Goal: Transaction & Acquisition: Book appointment/travel/reservation

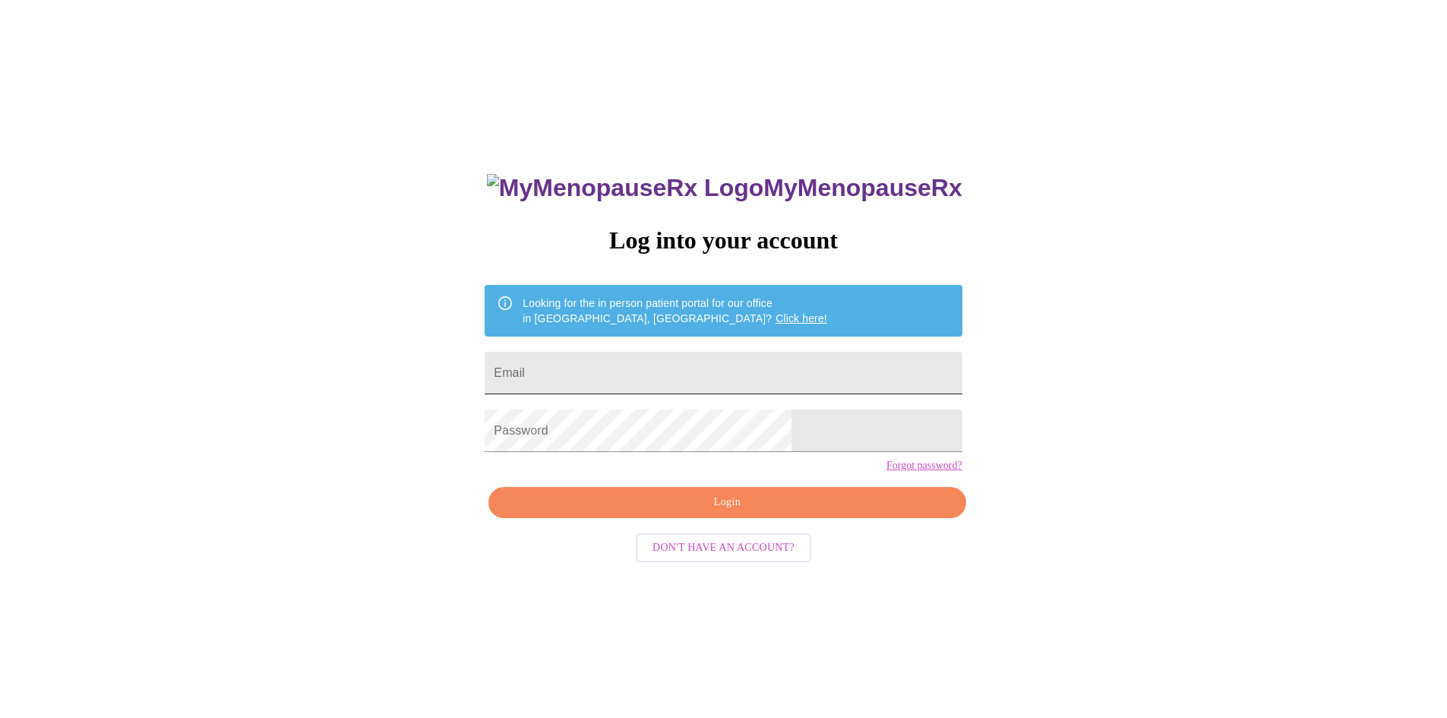
click at [721, 366] on input "Email" at bounding box center [722, 373] width 477 height 43
type input "[EMAIL_ADDRESS][DOMAIN_NAME]"
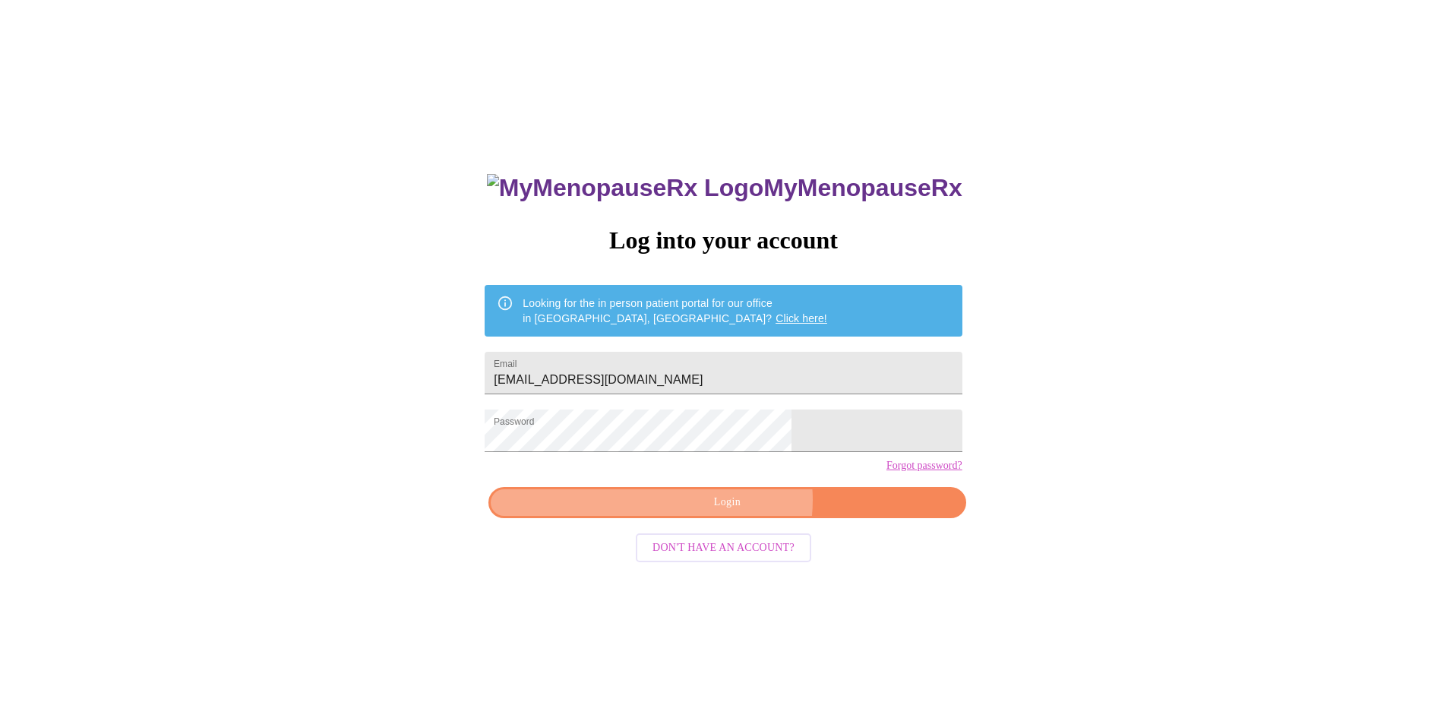
click at [737, 512] on span "Login" at bounding box center [727, 502] width 442 height 19
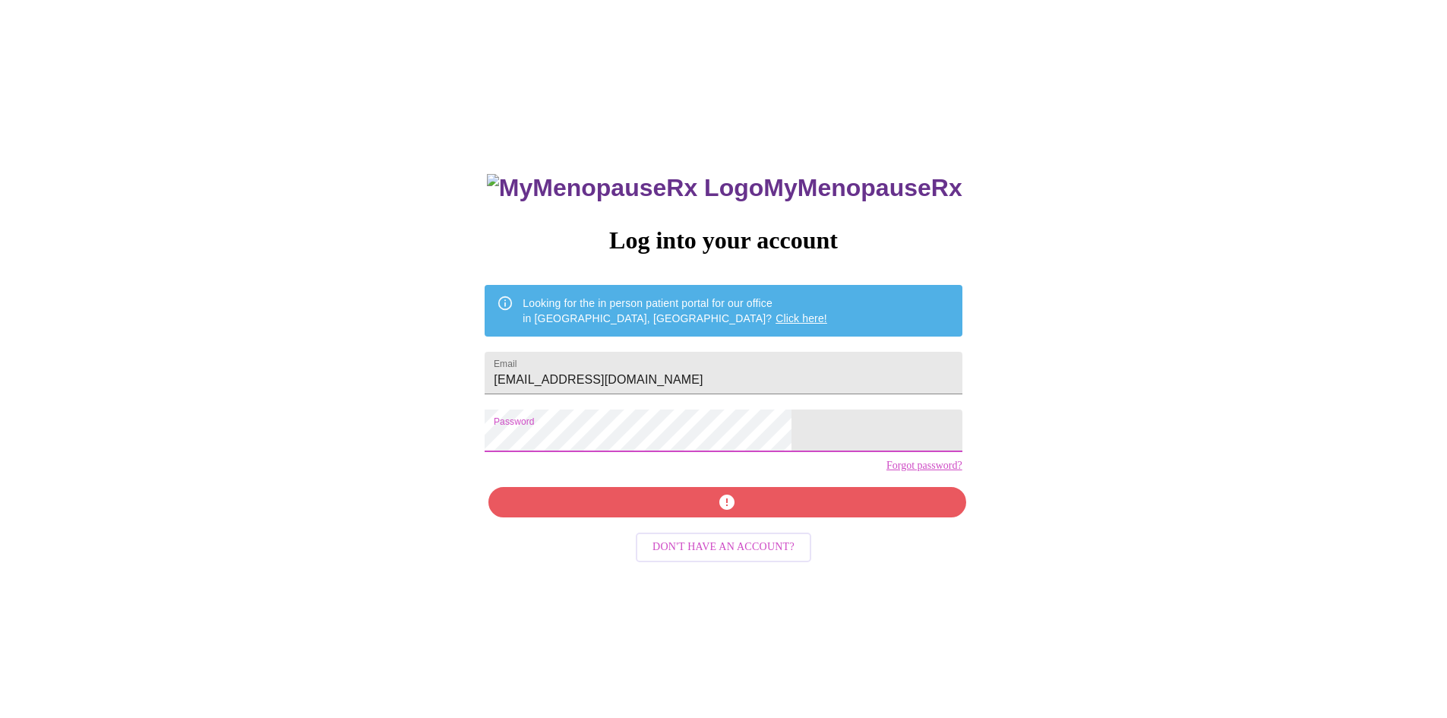
click at [467, 487] on div "MyMenopauseRx Log into your account Looking for the in person patient portal fo…" at bounding box center [723, 436] width 1434 height 861
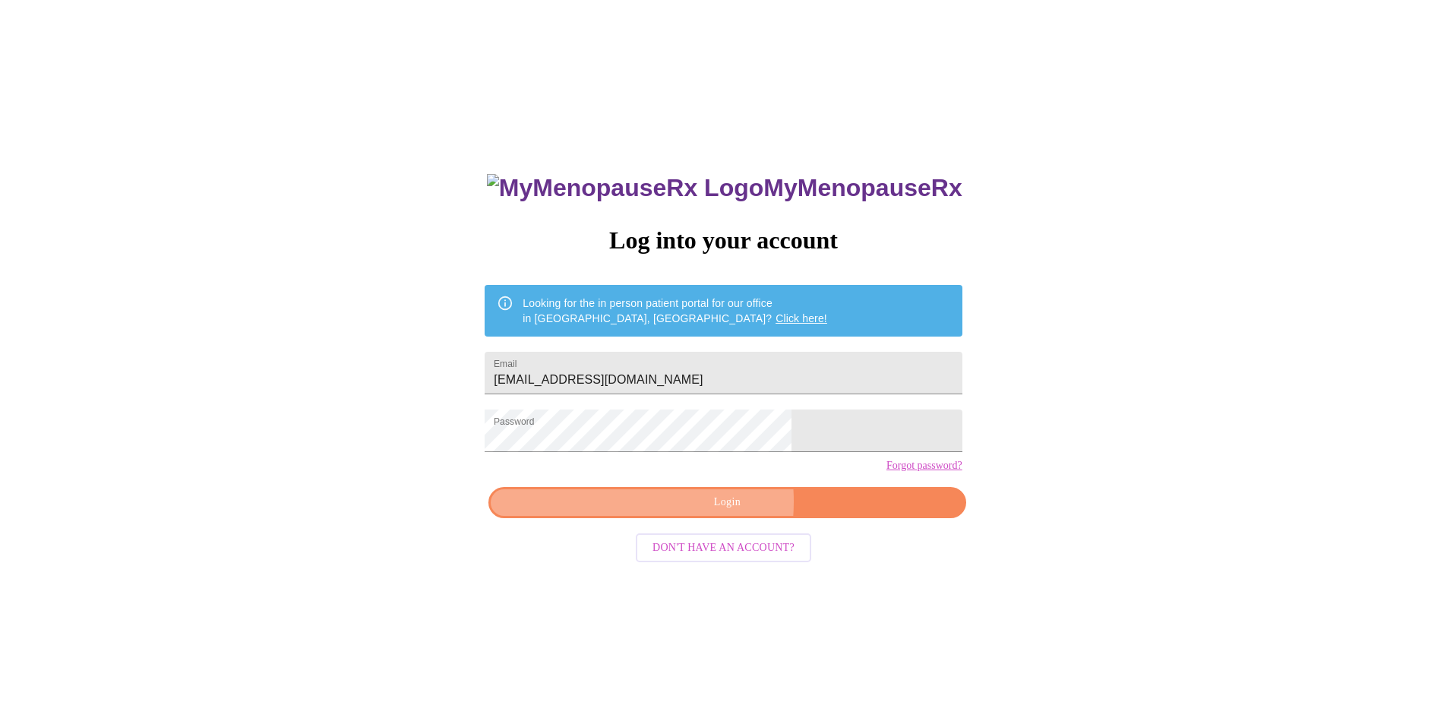
click at [677, 512] on span "Login" at bounding box center [727, 502] width 442 height 19
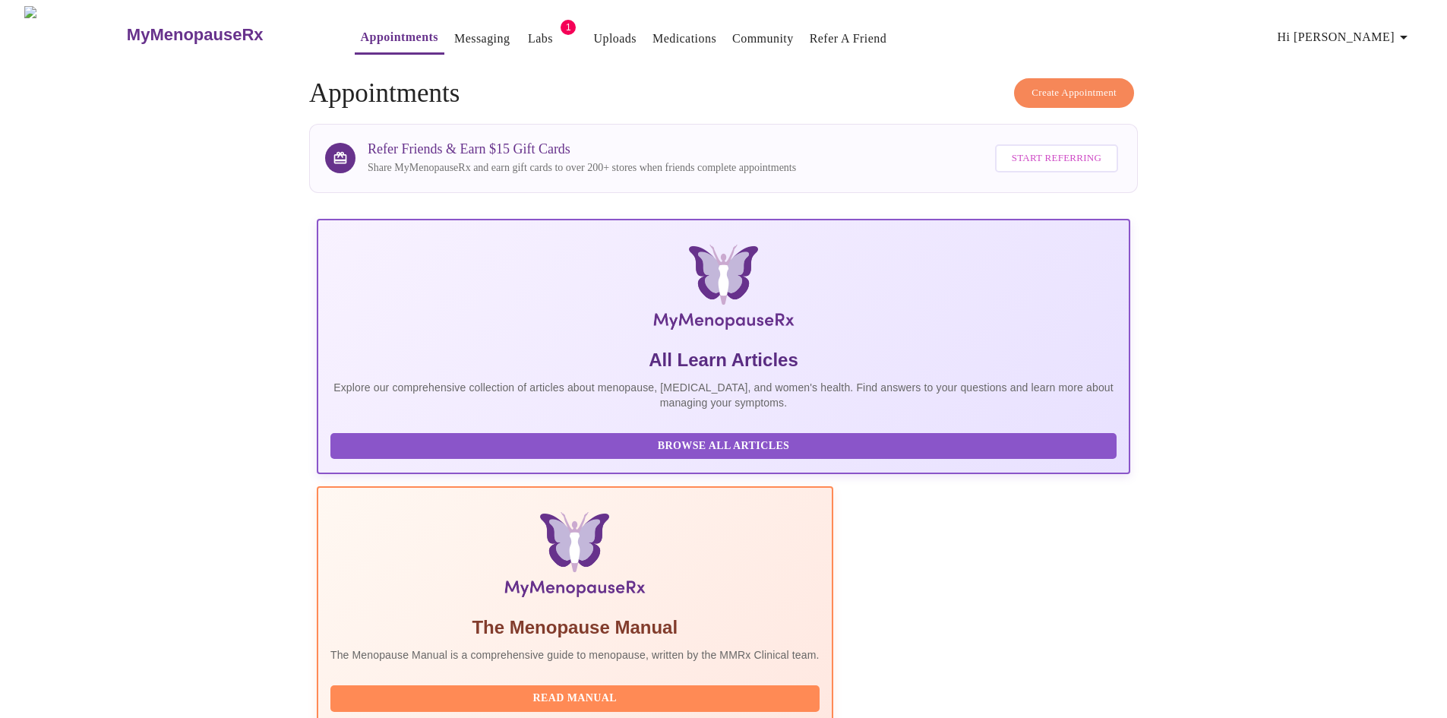
click at [528, 28] on link "Labs" at bounding box center [540, 38] width 25 height 21
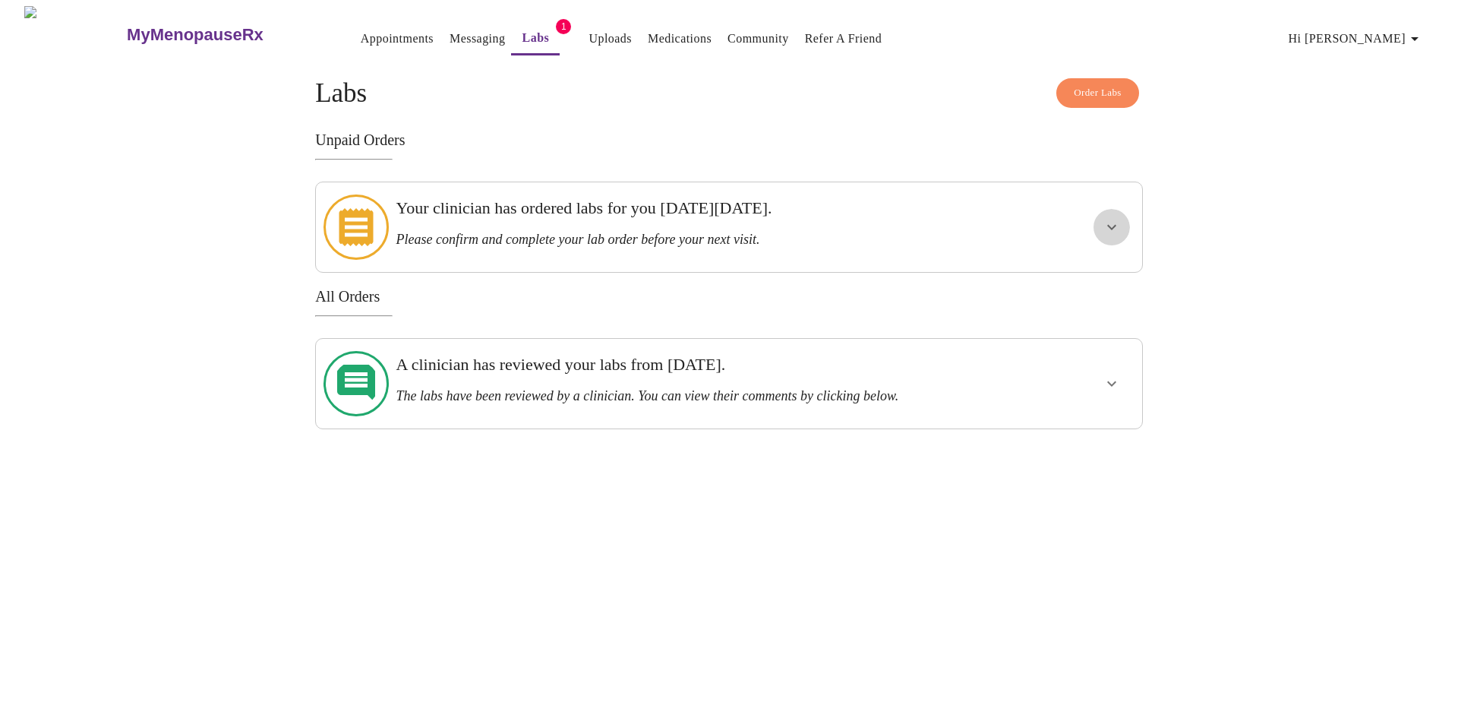
click at [1109, 221] on icon "show more" at bounding box center [1112, 227] width 18 height 18
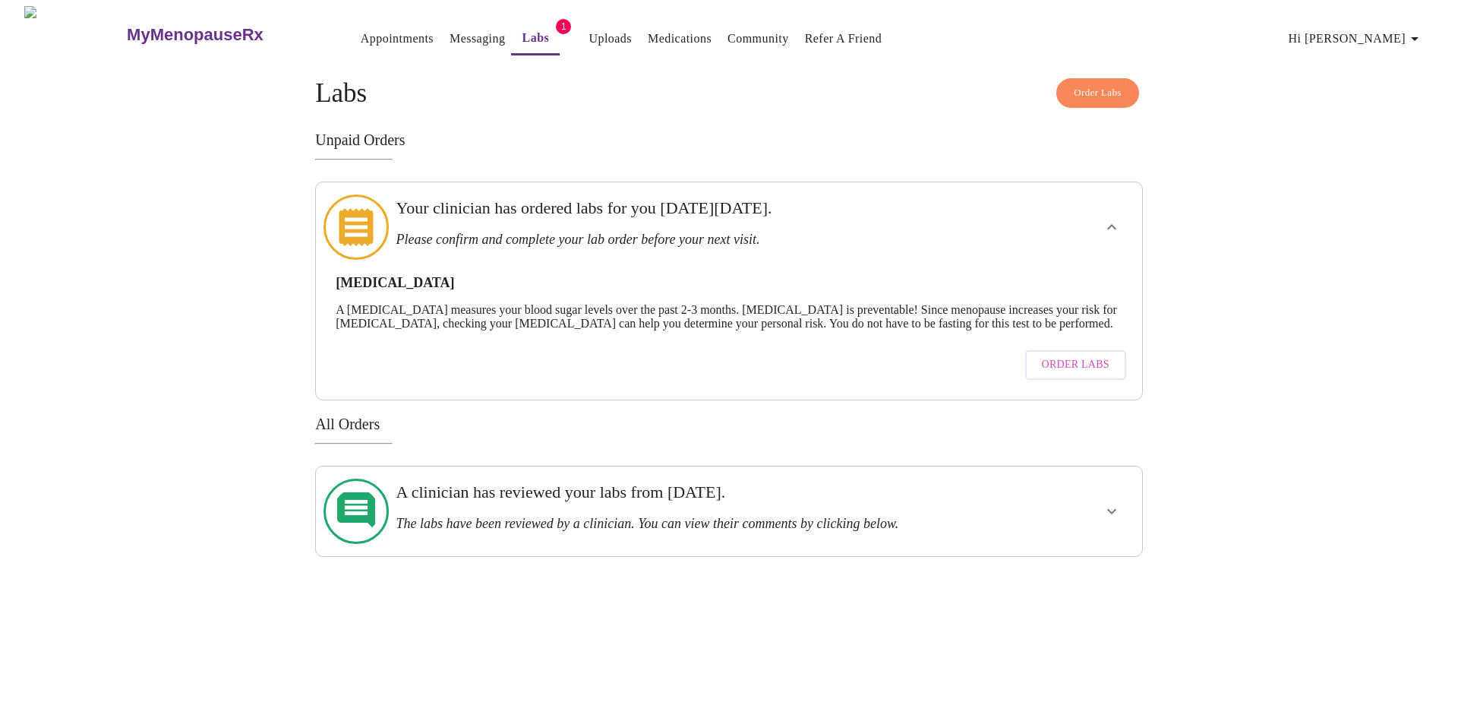
click at [1114, 218] on icon "show more" at bounding box center [1112, 227] width 18 height 18
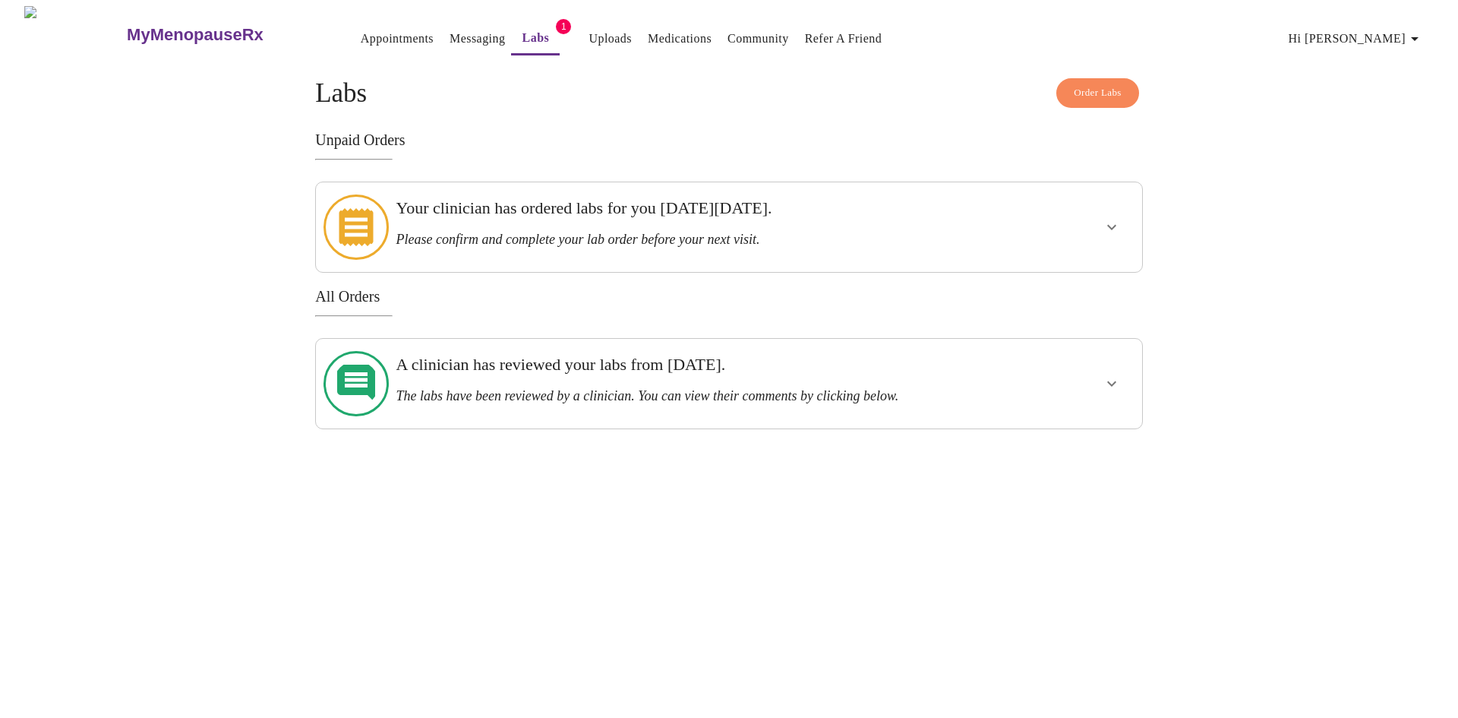
click at [361, 32] on link "Appointments" at bounding box center [397, 38] width 73 height 21
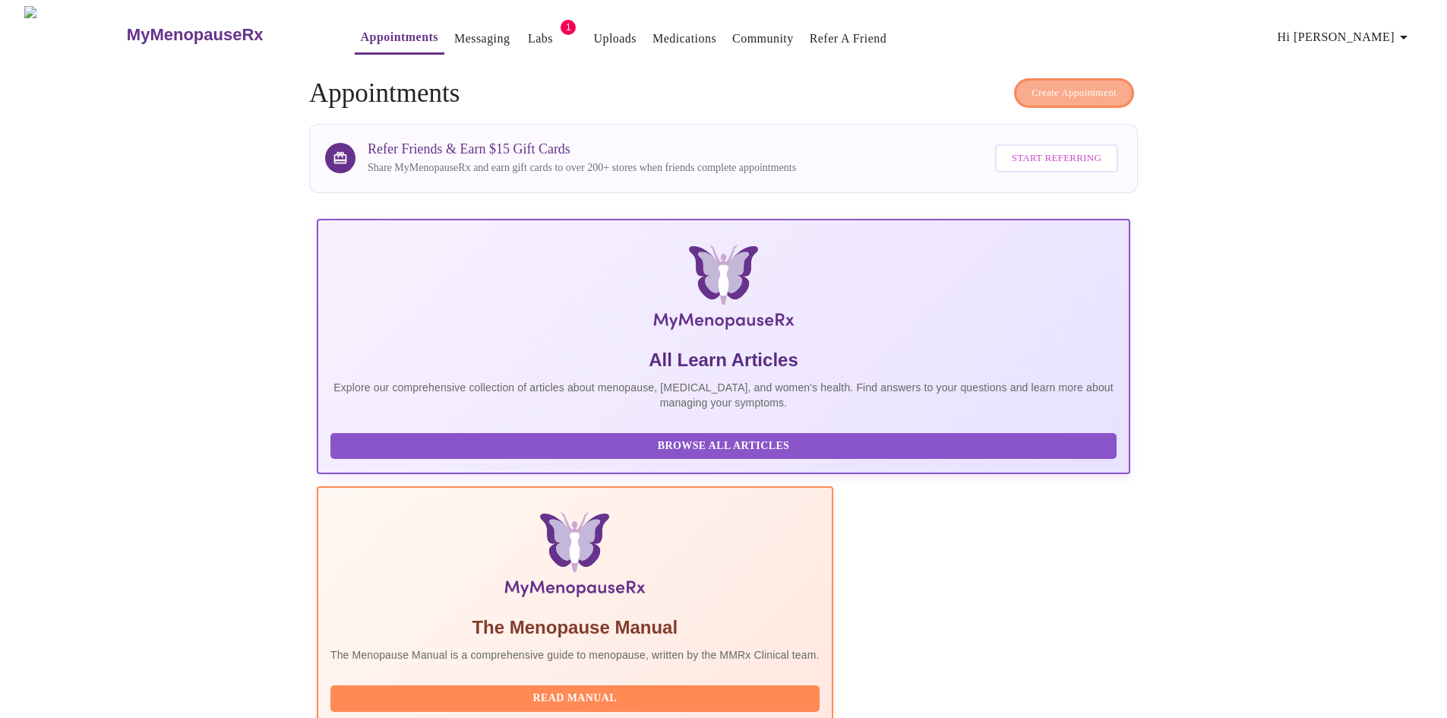
click at [1076, 90] on span "Create Appointment" at bounding box center [1073, 92] width 85 height 17
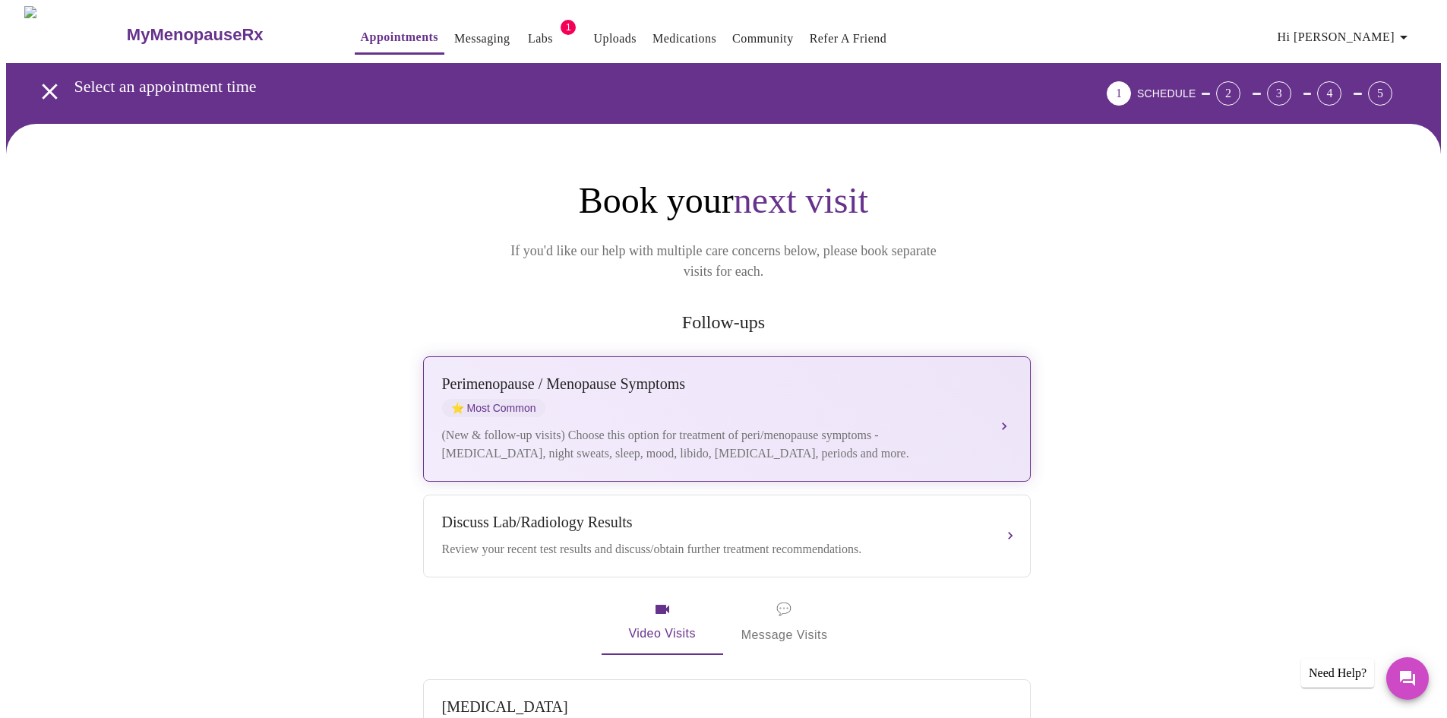
scroll to position [76, 0]
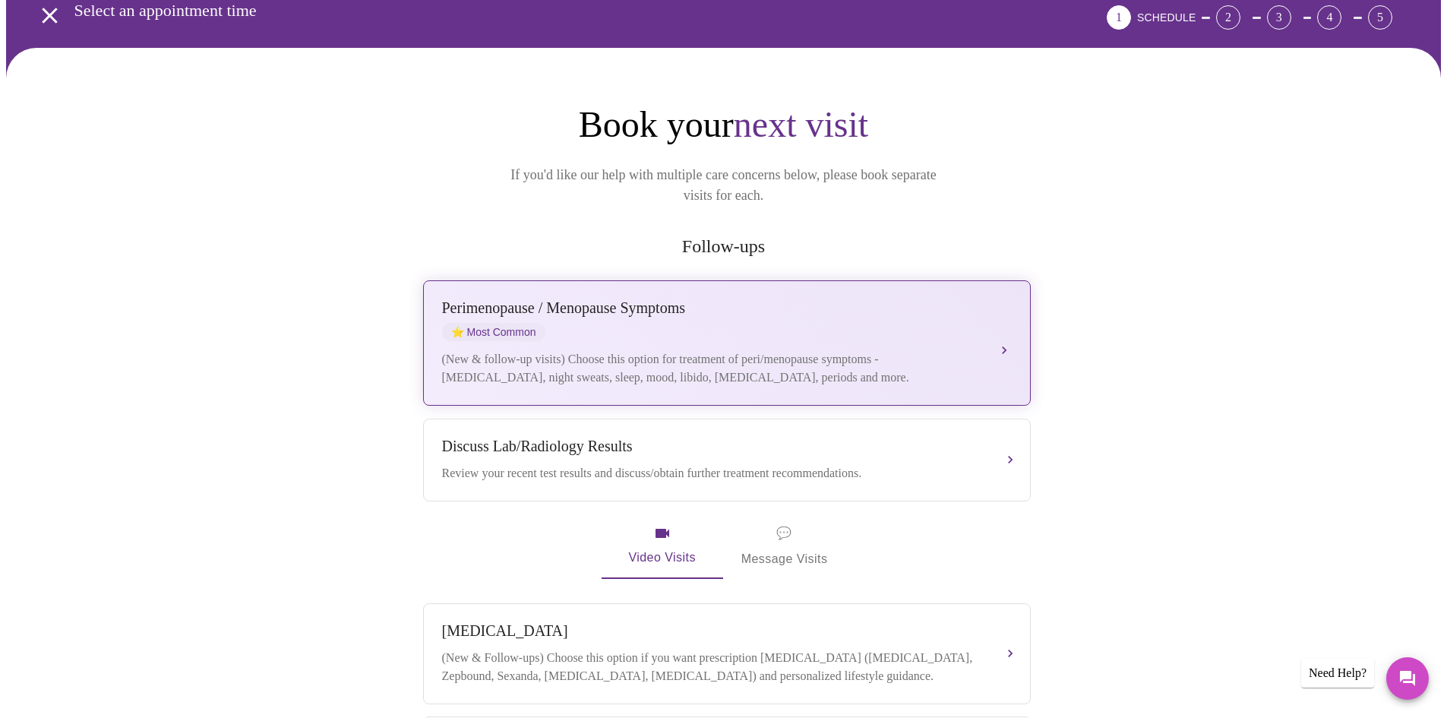
click at [882, 299] on div "[MEDICAL_DATA] / Menopause Symptoms ⭐ Most Common" at bounding box center [711, 320] width 539 height 42
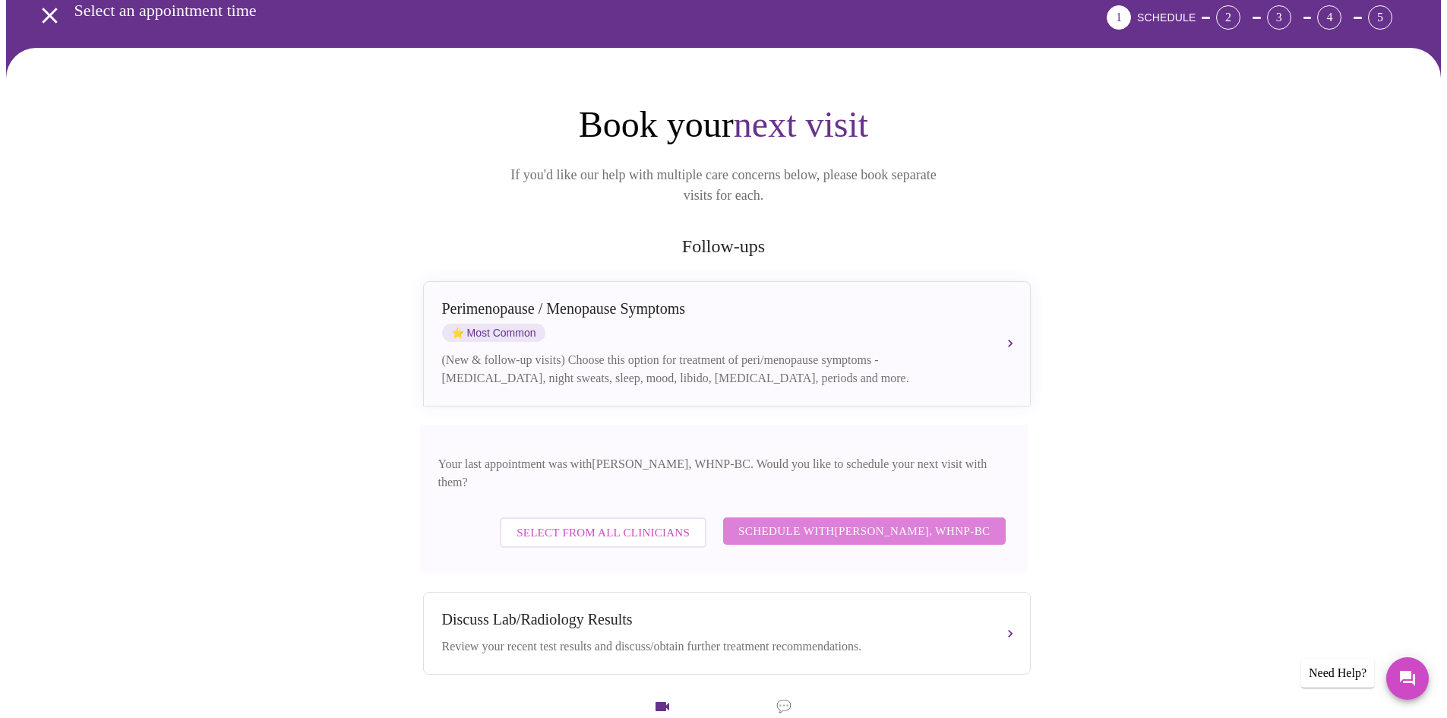
click at [888, 521] on span "Schedule with [PERSON_NAME], WHNP-BC" at bounding box center [864, 531] width 252 height 20
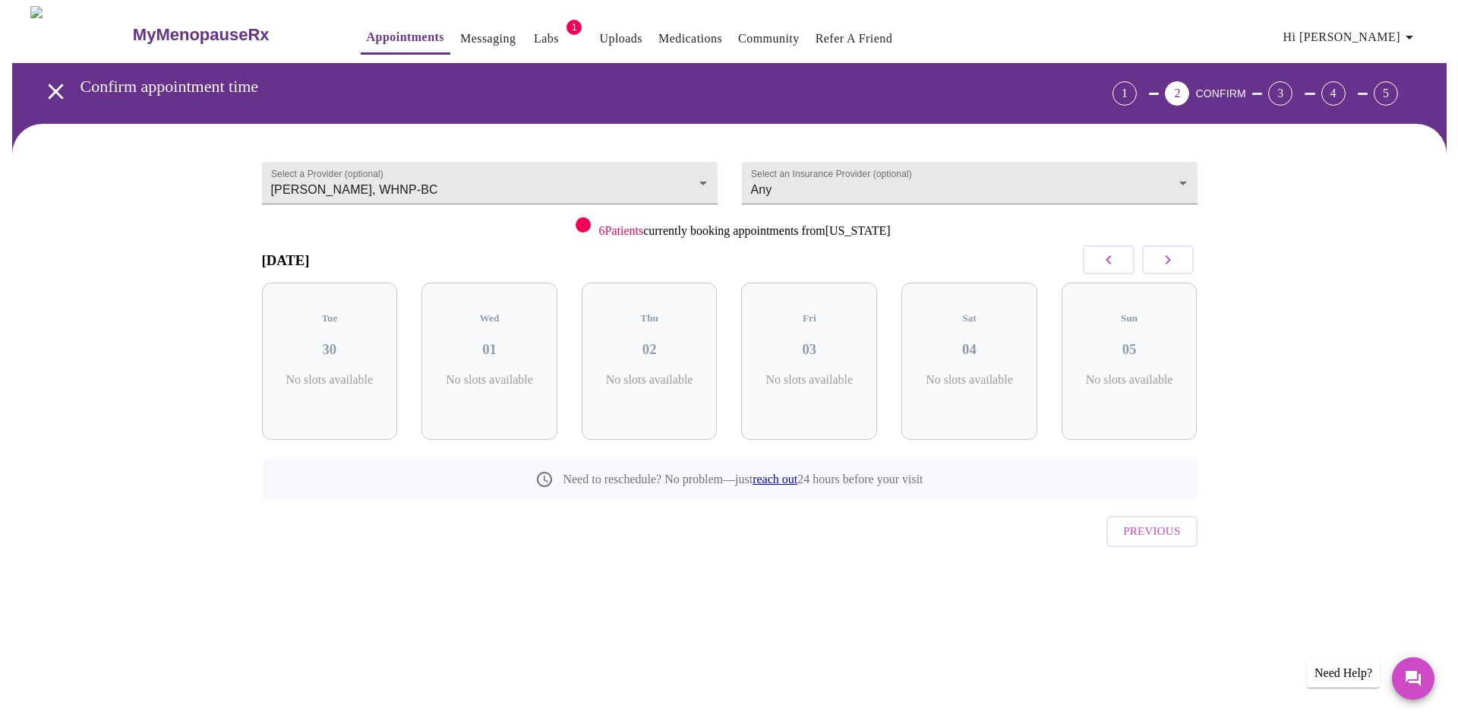
scroll to position [0, 0]
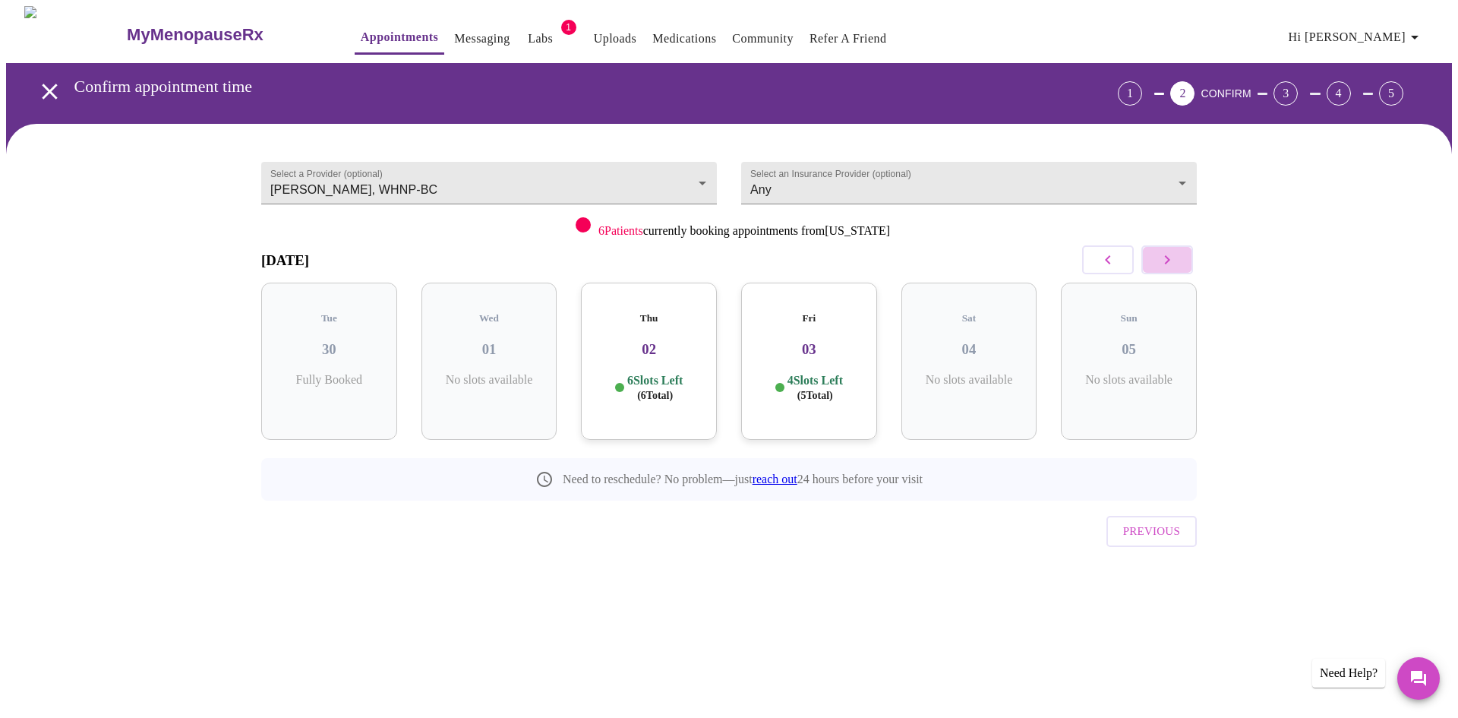
click at [1175, 257] on icon "button" at bounding box center [1167, 260] width 18 height 18
